Goal: Find contact information: Obtain details needed to contact an individual or organization

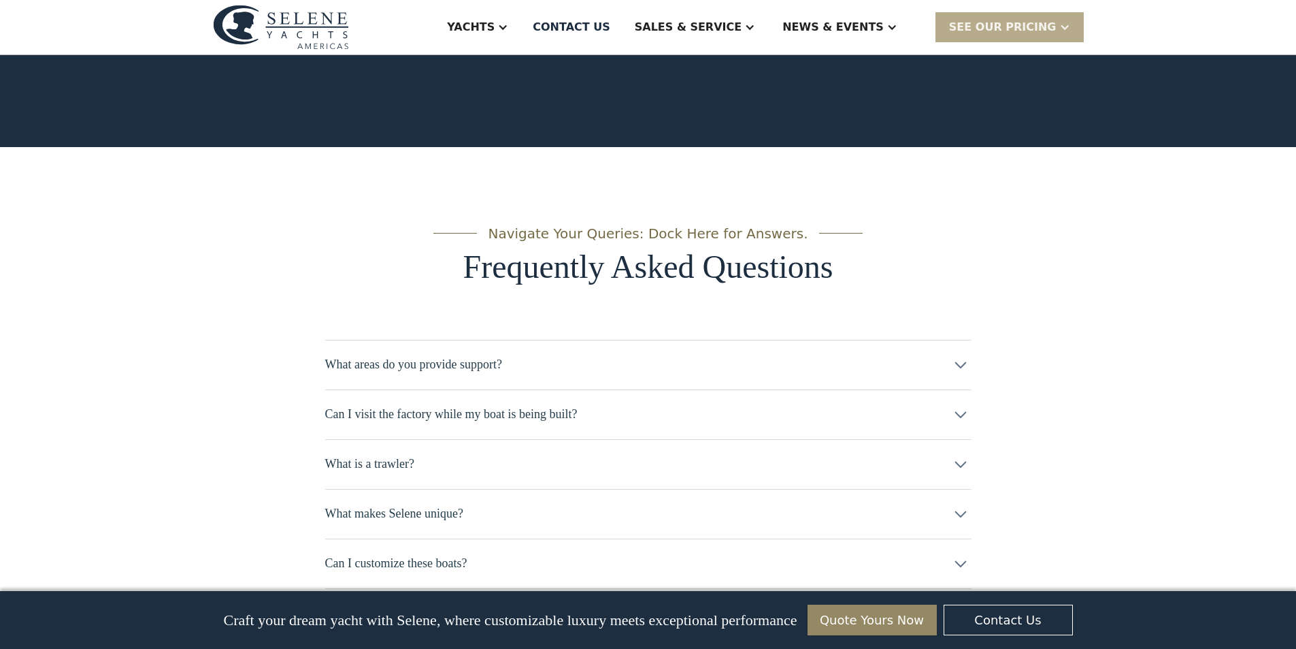
scroll to position [6533, 0]
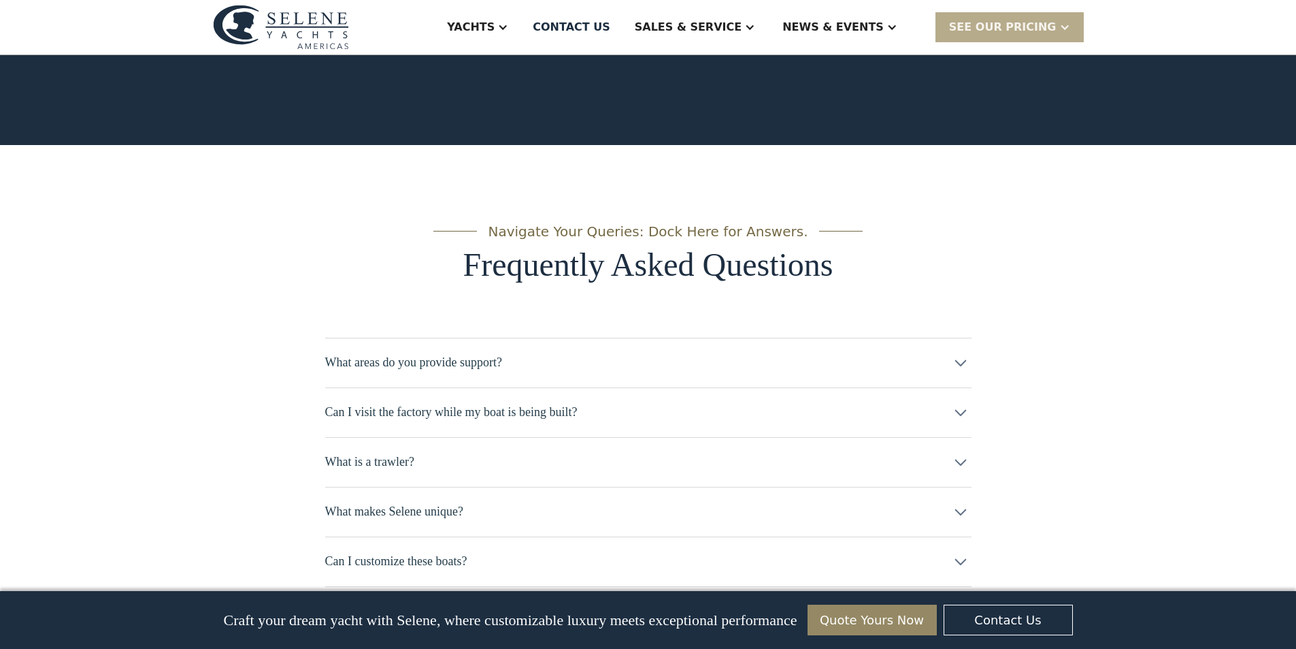
click at [959, 402] on icon at bounding box center [961, 413] width 22 height 22
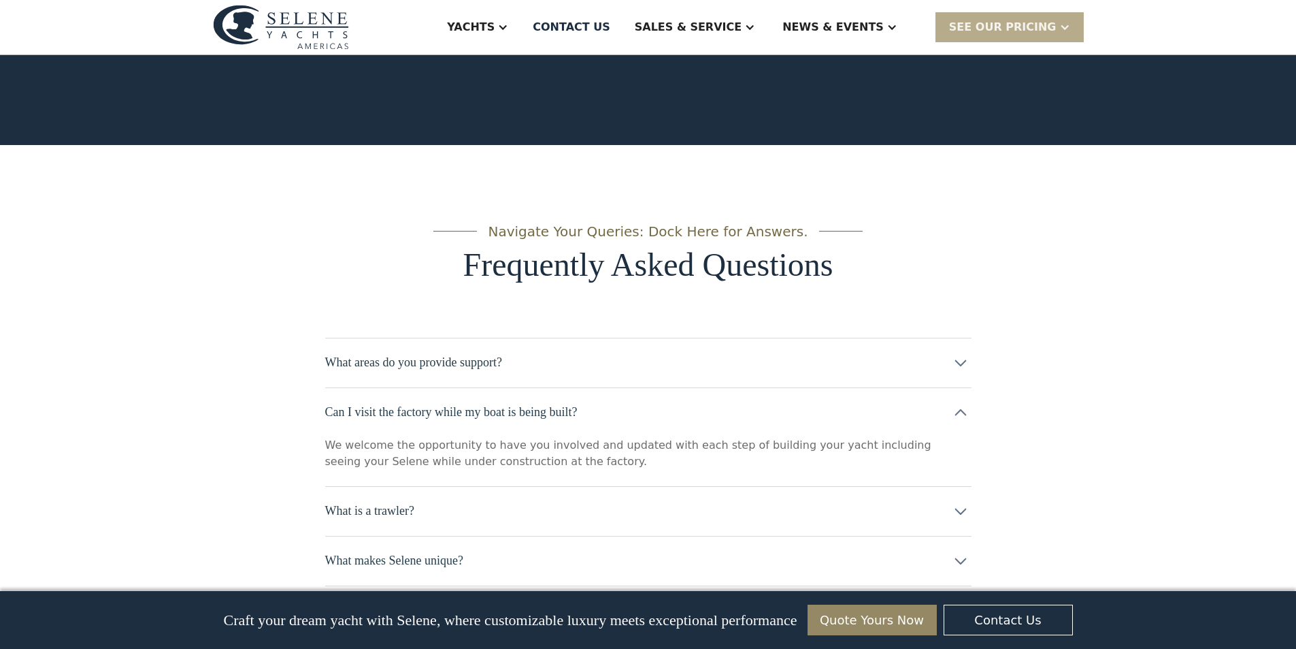
click at [966, 402] on icon at bounding box center [961, 413] width 22 height 22
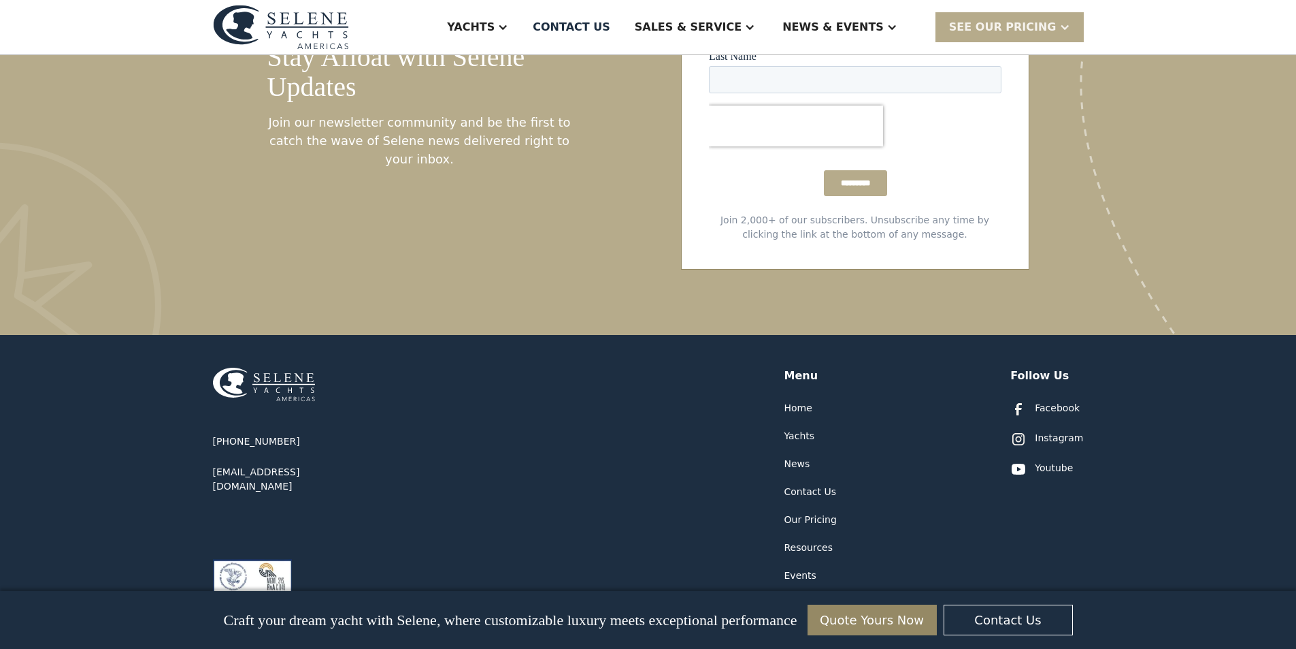
scroll to position [7287, 0]
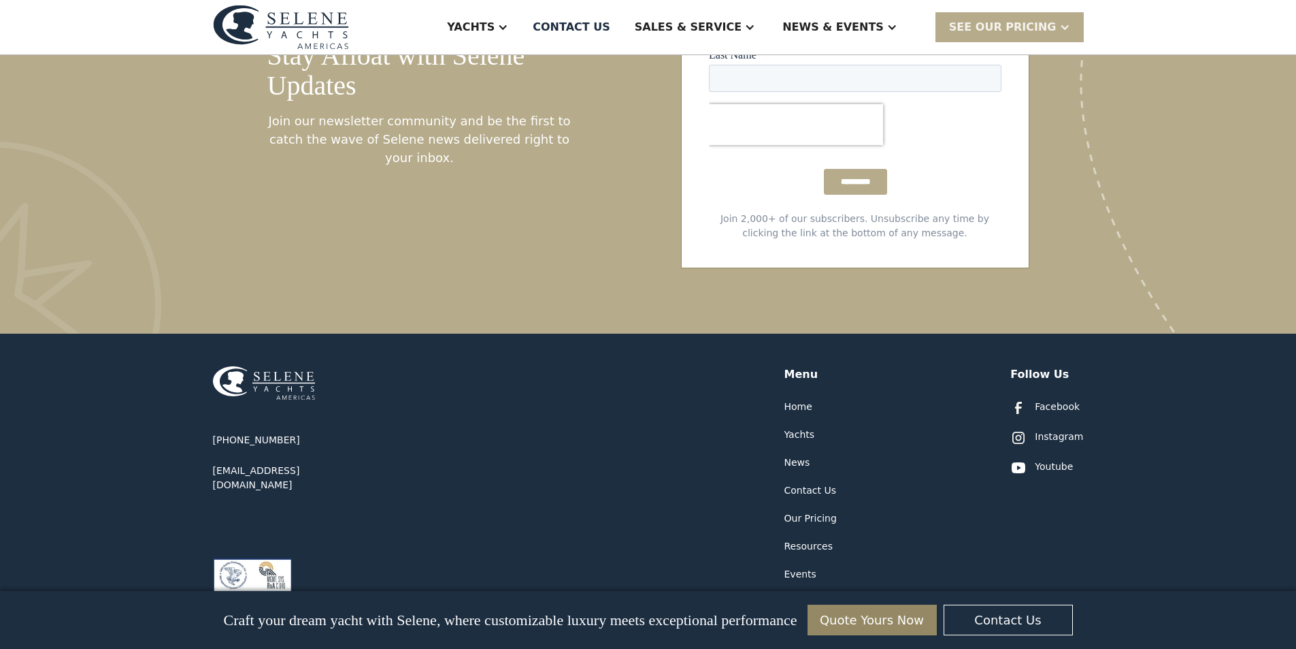
click at [802, 483] on div "Contact Us" at bounding box center [811, 490] width 52 height 14
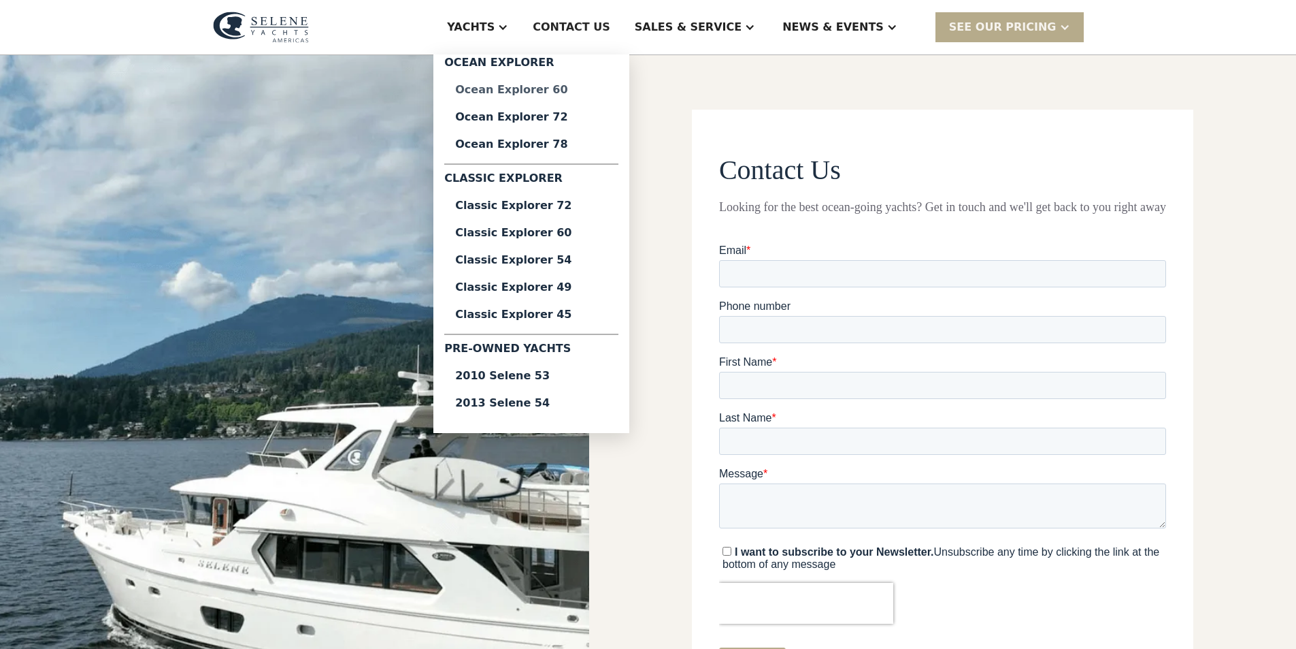
click at [589, 91] on div "Ocean Explorer 60" at bounding box center [531, 89] width 152 height 11
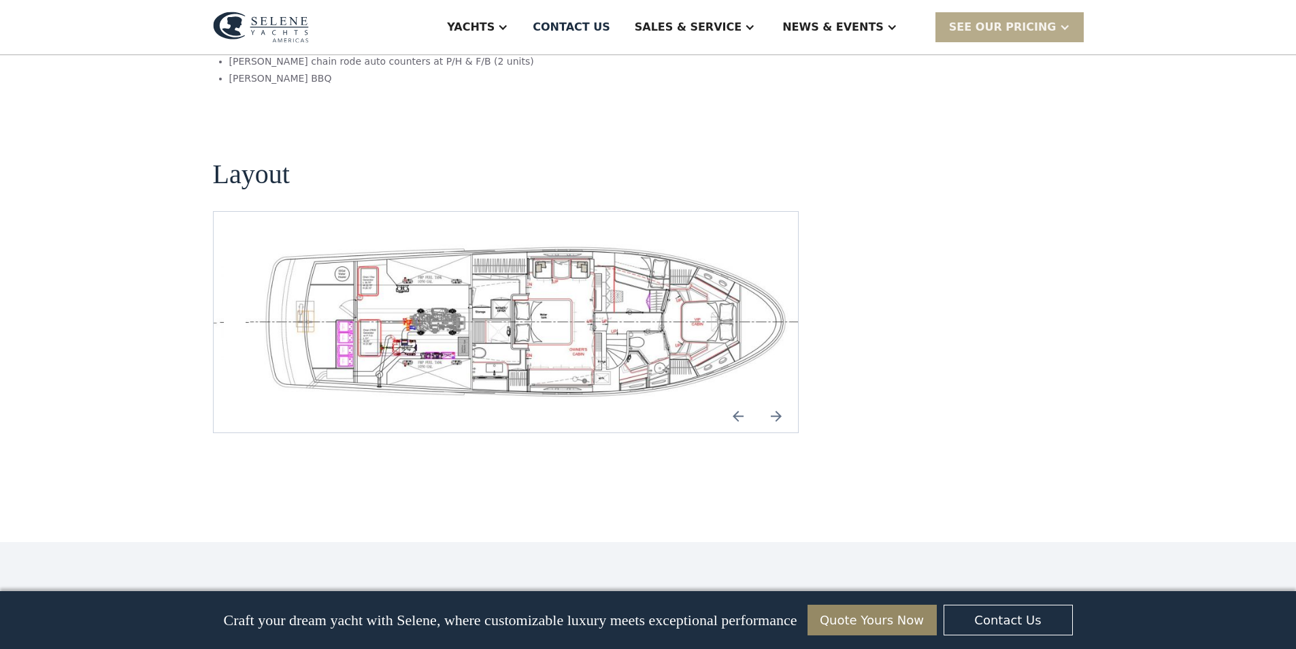
scroll to position [2858, 0]
